Goal: Information Seeking & Learning: Learn about a topic

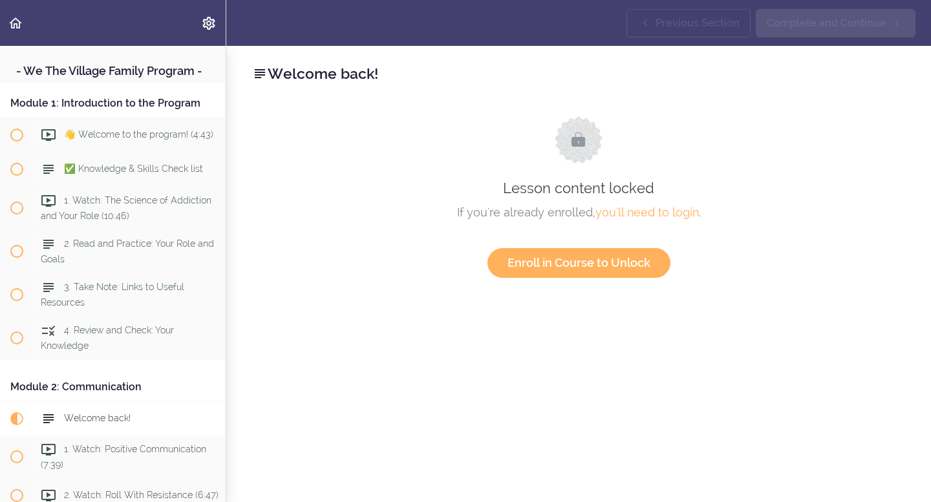
scroll to position [332, 0]
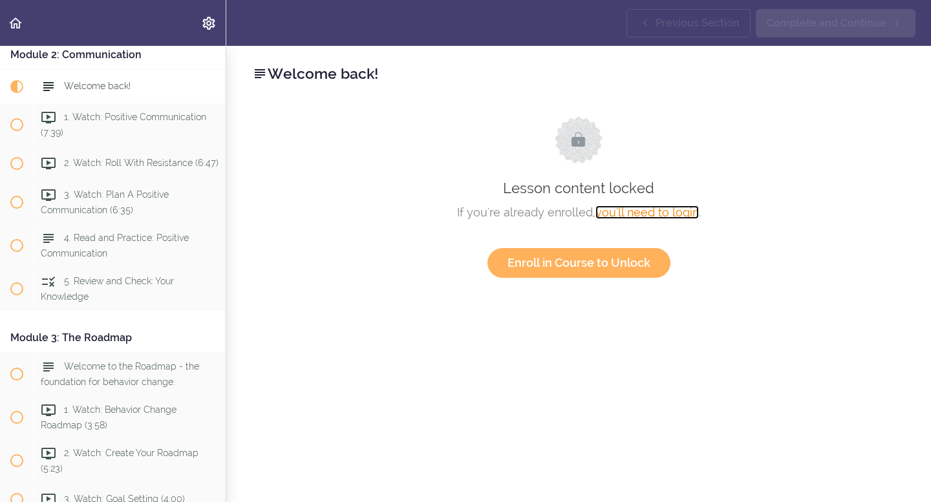
click at [674, 213] on link "you'll need to login" at bounding box center [646, 213] width 103 height 14
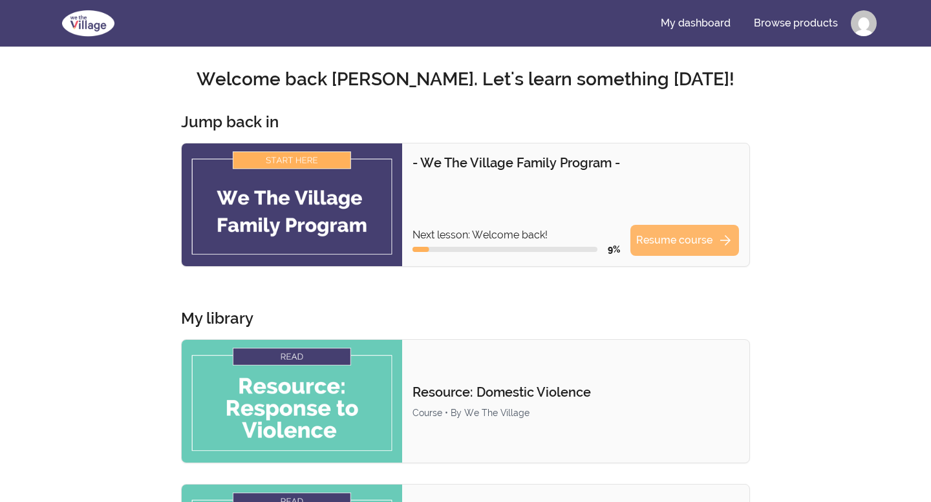
click at [672, 238] on link "Resume course arrow_forward" at bounding box center [684, 240] width 109 height 31
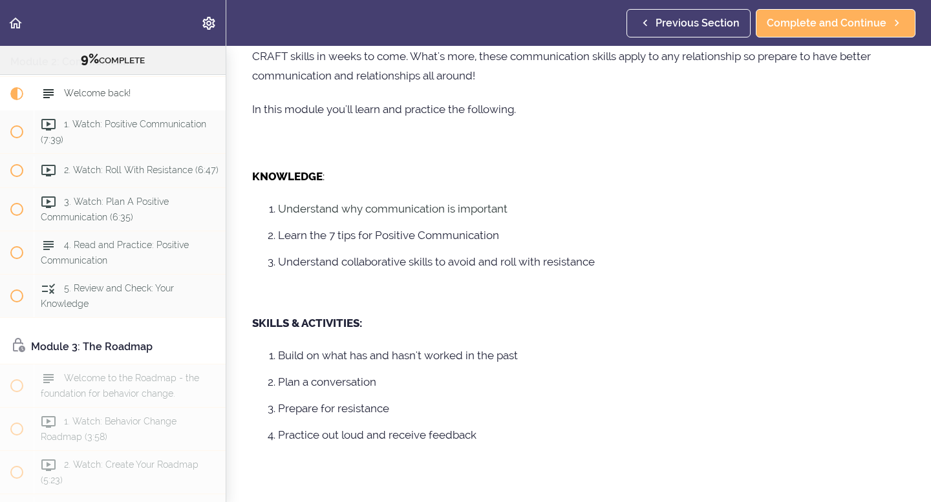
scroll to position [211, 0]
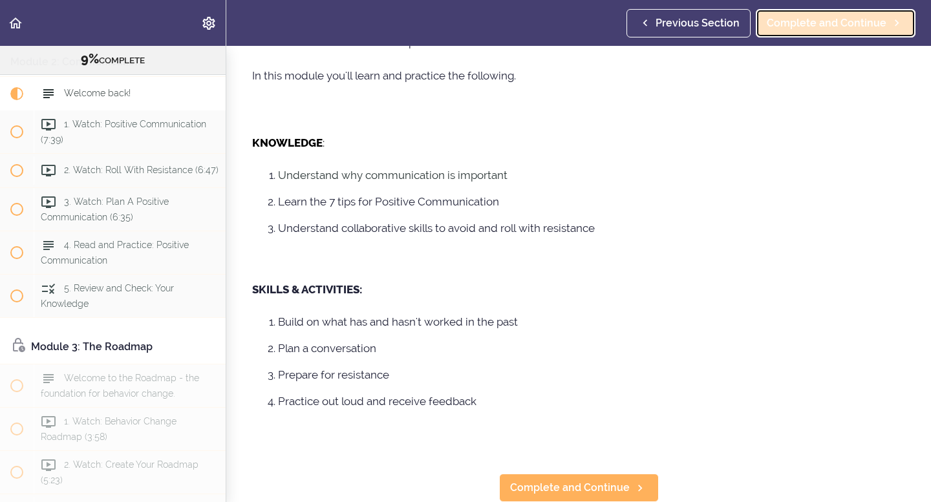
click at [814, 23] on span "Complete and Continue" at bounding box center [827, 24] width 120 height 16
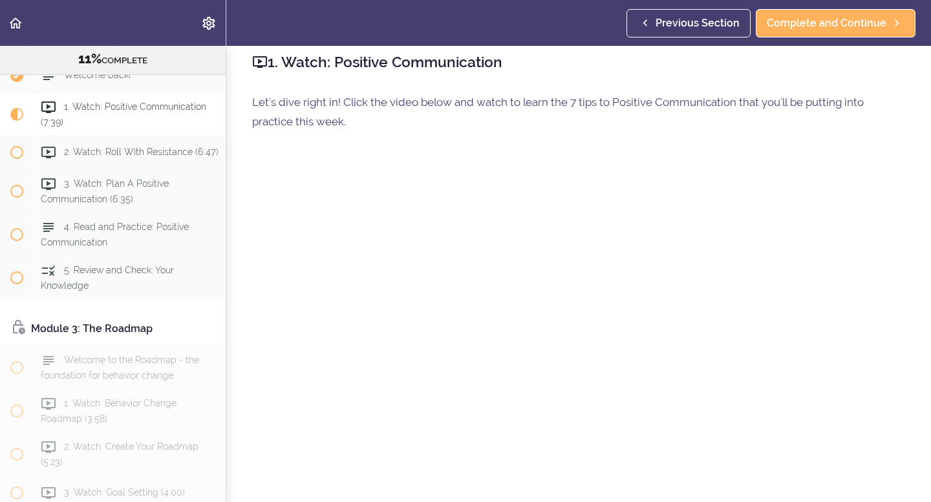
scroll to position [90, 0]
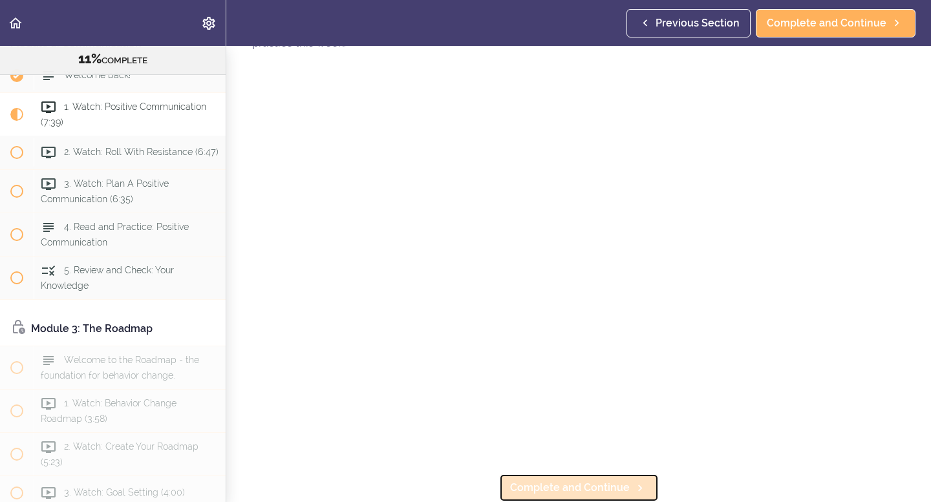
click at [574, 482] on span "Complete and Continue" at bounding box center [570, 488] width 120 height 16
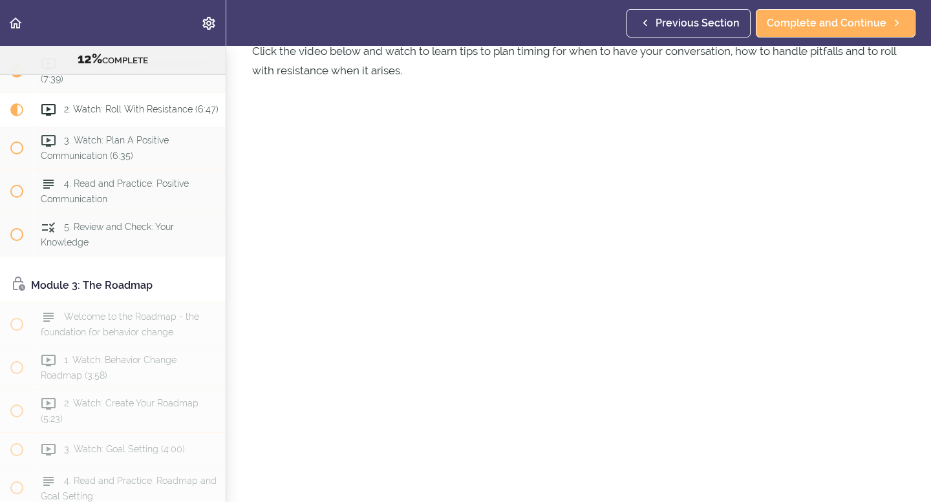
scroll to position [90, 0]
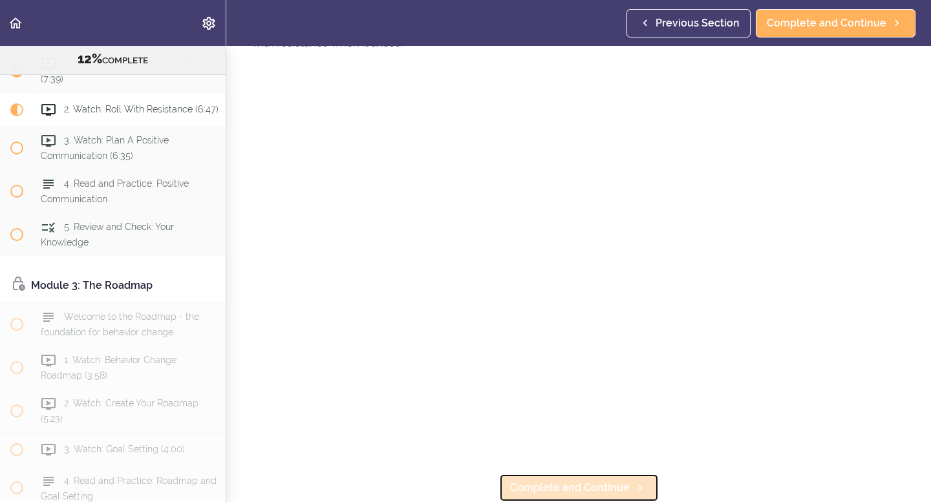
click at [611, 482] on span "Complete and Continue" at bounding box center [570, 488] width 120 height 16
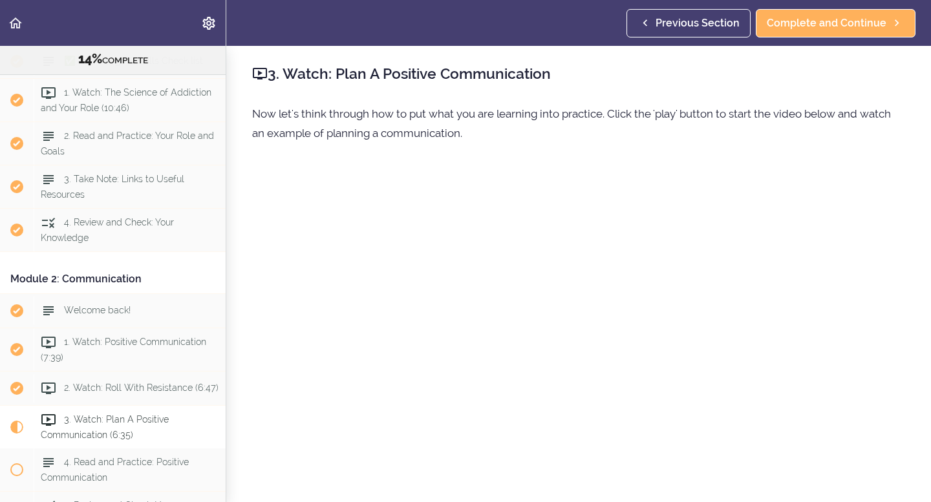
scroll to position [90, 0]
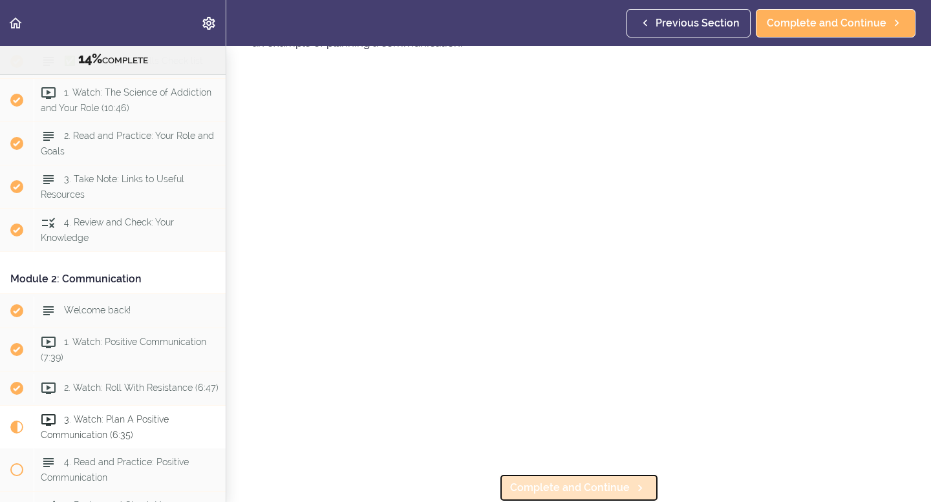
click at [600, 480] on span "Complete and Continue" at bounding box center [570, 488] width 120 height 16
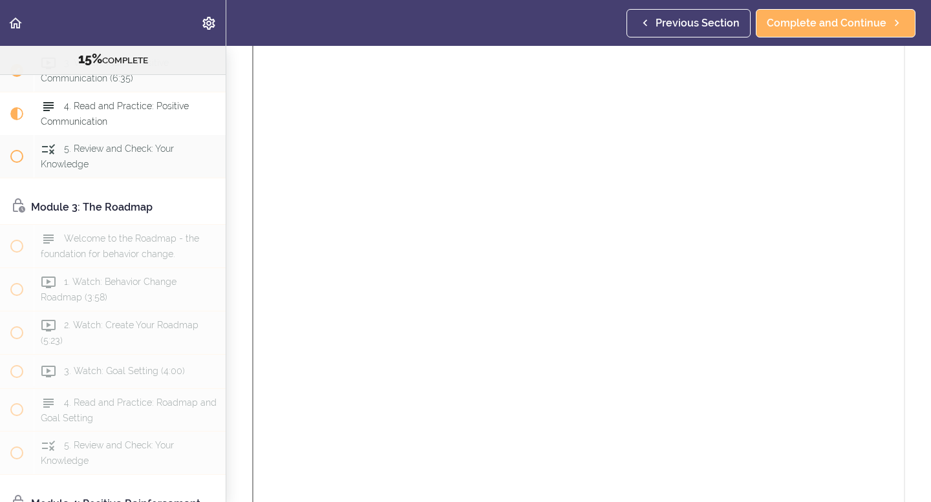
scroll to position [686, 0]
